Goal: Task Accomplishment & Management: Complete application form

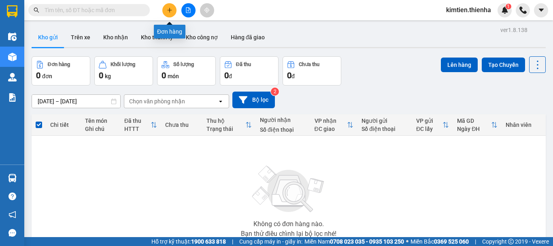
click at [170, 12] on icon "plus" at bounding box center [170, 10] width 6 height 6
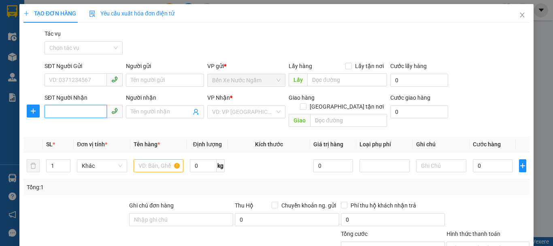
click at [63, 115] on input "SĐT Người Nhận" at bounding box center [76, 111] width 62 height 13
type input "0828685568"
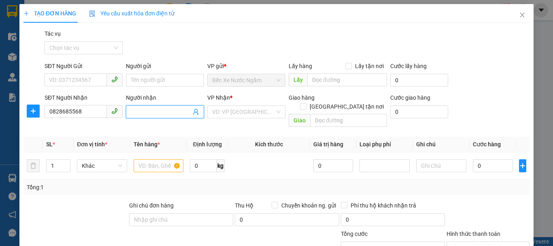
click at [150, 115] on input "Người nhận" at bounding box center [161, 111] width 60 height 9
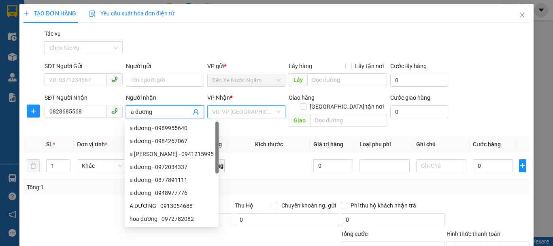
type input "a dương"
click at [241, 107] on input "search" at bounding box center [243, 112] width 63 height 12
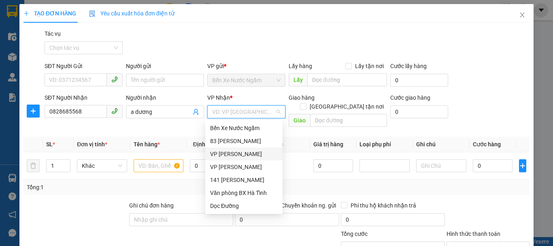
click at [223, 154] on div "VP [PERSON_NAME]" at bounding box center [244, 153] width 68 height 9
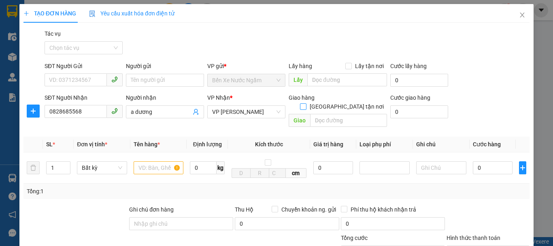
click at [306, 103] on input "[GEOGRAPHIC_DATA] tận nơi" at bounding box center [303, 106] width 6 height 6
checkbox input "true"
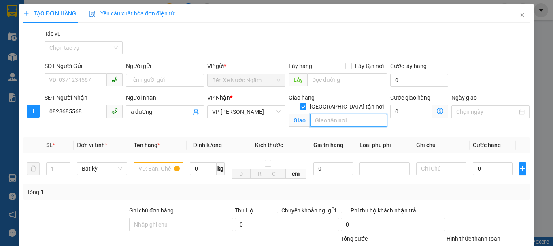
click at [334, 114] on input "text" at bounding box center [348, 120] width 77 height 13
type input "681 [PERSON_NAME]"
click at [156, 173] on input "text" at bounding box center [159, 168] width 50 height 13
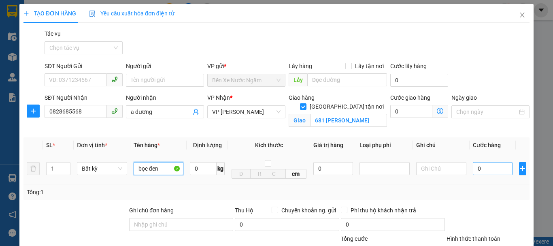
type input "bọc đen"
click at [491, 165] on input "0" at bounding box center [493, 168] width 40 height 13
type input "5"
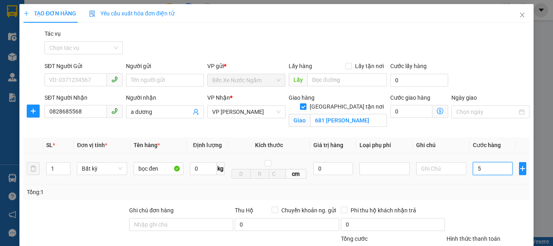
type input "50"
type input "500"
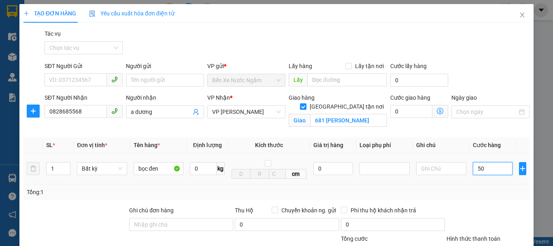
type input "500"
type input "5.000"
type input "50.000"
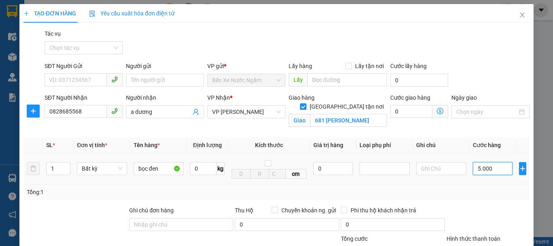
type input "50.000"
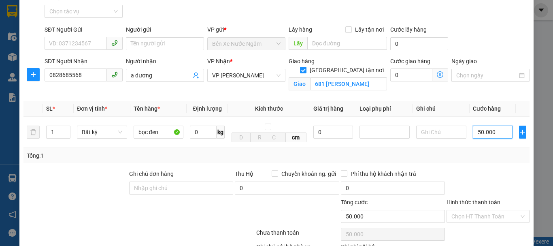
scroll to position [93, 0]
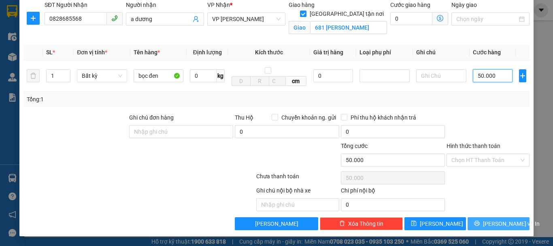
type input "50.000"
click at [473, 223] on button "[PERSON_NAME] và In" at bounding box center [499, 223] width 62 height 13
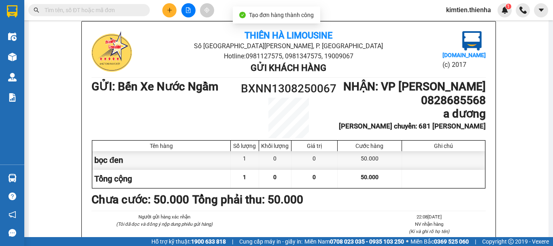
scroll to position [52, 0]
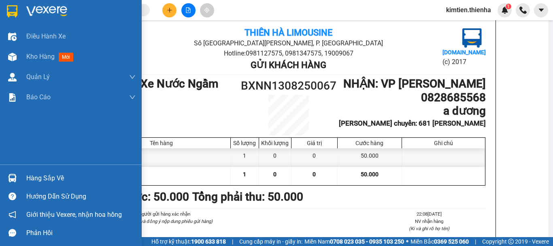
click at [9, 3] on div at bounding box center [71, 13] width 142 height 26
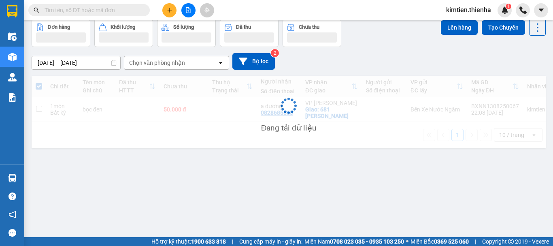
scroll to position [37, 0]
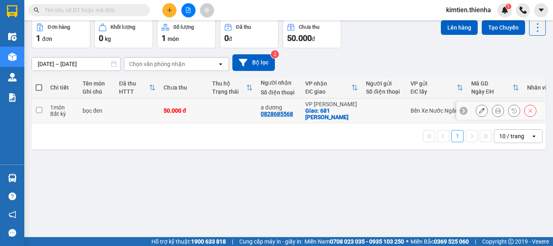
click at [64, 104] on div "1 món" at bounding box center [62, 107] width 24 height 6
checkbox input "true"
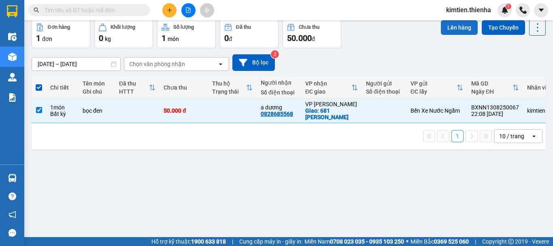
click at [452, 30] on button "Lên hàng" at bounding box center [459, 27] width 37 height 15
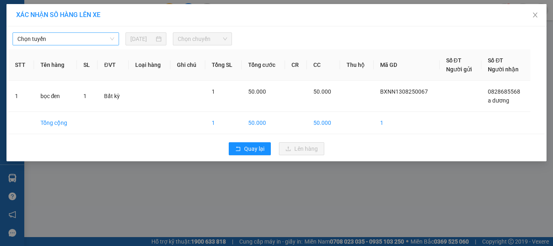
click at [93, 39] on span "Chọn tuyến" at bounding box center [65, 39] width 97 height 12
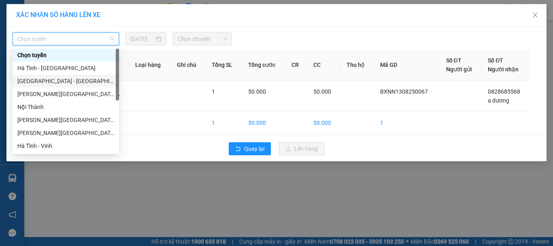
click at [35, 80] on div "[GEOGRAPHIC_DATA] - [GEOGRAPHIC_DATA]" at bounding box center [65, 81] width 97 height 9
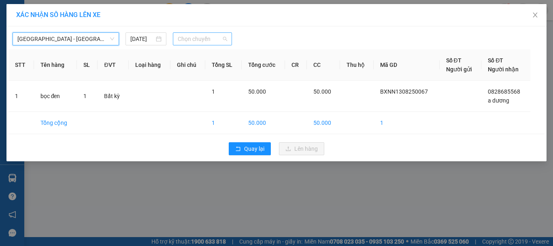
click at [187, 35] on span "Chọn chuyến" at bounding box center [203, 39] width 50 height 12
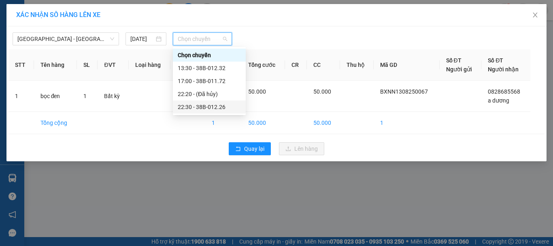
click at [205, 103] on div "22:30 - 38B-012.26" at bounding box center [209, 106] width 63 height 9
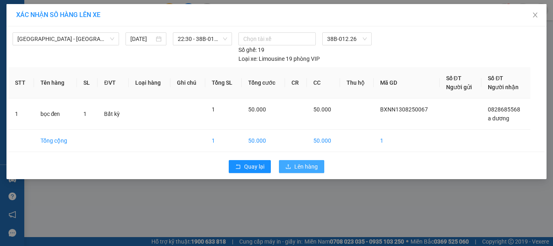
click at [287, 164] on icon "upload" at bounding box center [288, 167] width 6 height 6
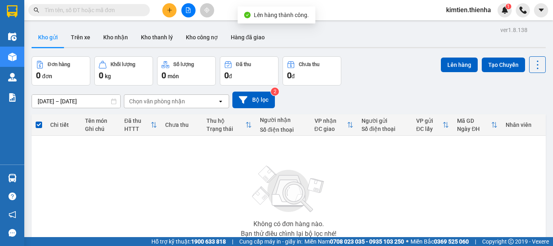
click at [187, 11] on icon "file-add" at bounding box center [188, 10] width 6 height 6
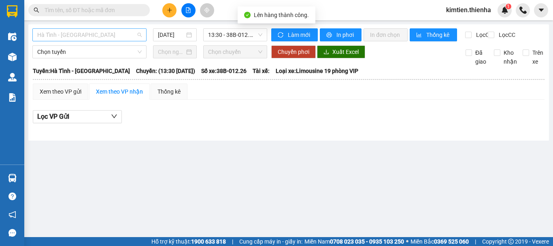
click at [53, 36] on span "Hà Tĩnh - [GEOGRAPHIC_DATA]" at bounding box center [89, 35] width 104 height 12
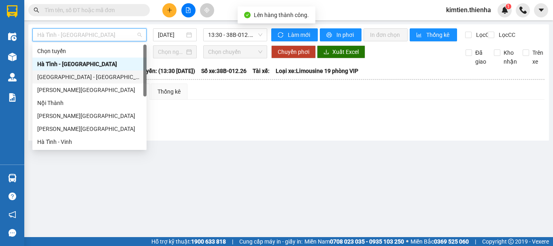
click at [45, 79] on div "[GEOGRAPHIC_DATA] - [GEOGRAPHIC_DATA]" at bounding box center [89, 76] width 104 height 9
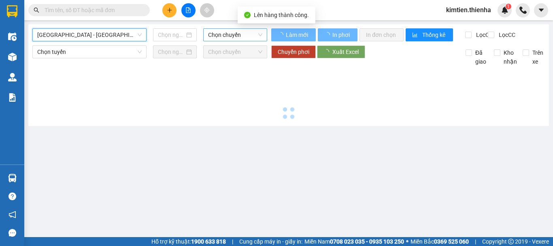
type input "[DATE]"
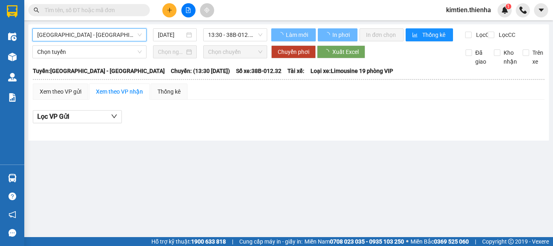
click at [218, 35] on span "13:30 - 38B-012.32" at bounding box center [235, 35] width 54 height 12
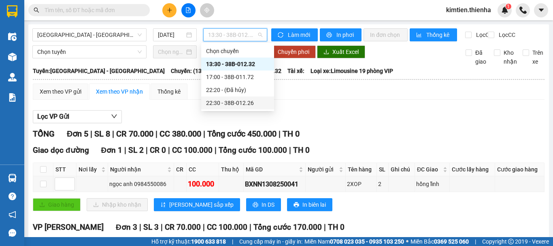
click at [226, 105] on div "22:30 - 38B-012.26" at bounding box center [237, 102] width 63 height 9
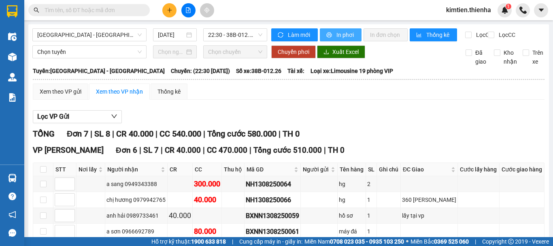
click at [338, 32] on span "In phơi" at bounding box center [346, 34] width 19 height 9
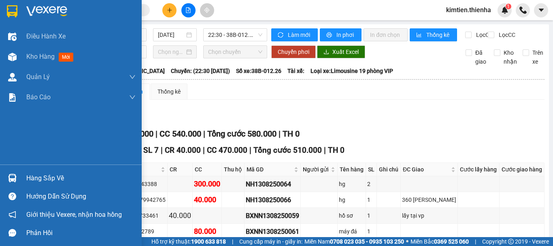
click at [17, 7] on img at bounding box center [12, 11] width 11 height 12
